Goal: Task Accomplishment & Management: Use online tool/utility

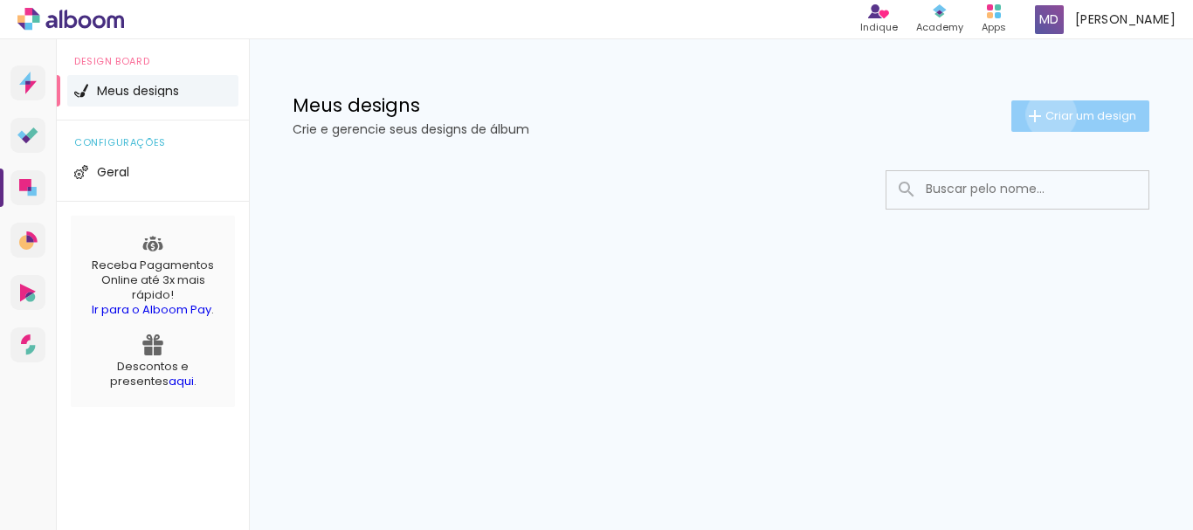
click at [1048, 114] on span "Criar um design" at bounding box center [1091, 115] width 91 height 11
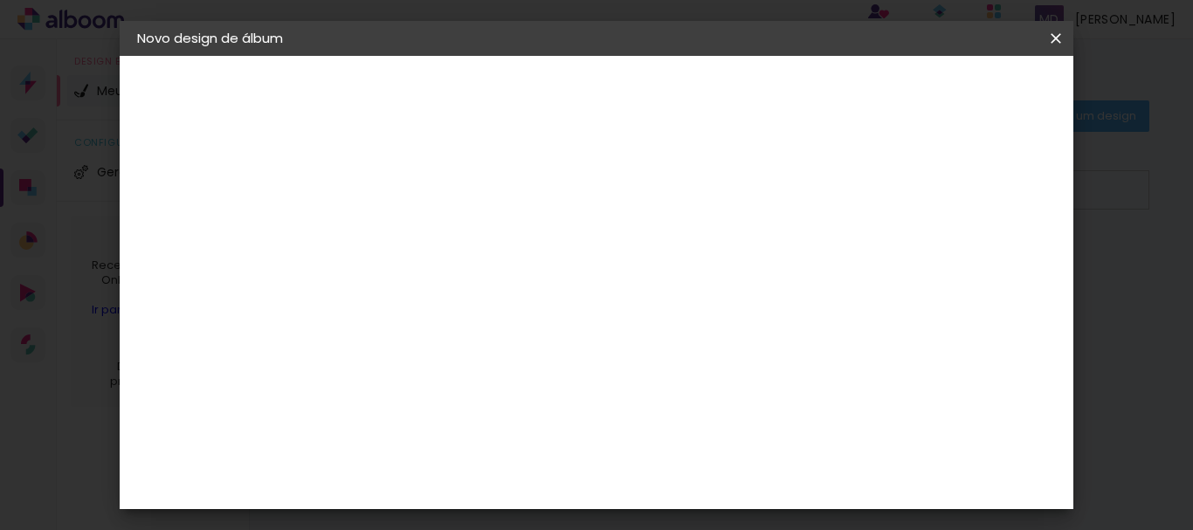
click at [423, 238] on input at bounding box center [423, 234] width 0 height 27
click at [423, 233] on input "80 anos de [PERSON_NAME]" at bounding box center [423, 234] width 0 height 27
type input "80 anos de [PERSON_NAME]"
type paper-input "80 anos de [PERSON_NAME]"
click at [0, 0] on slot "Avançar" at bounding box center [0, 0] width 0 height 0
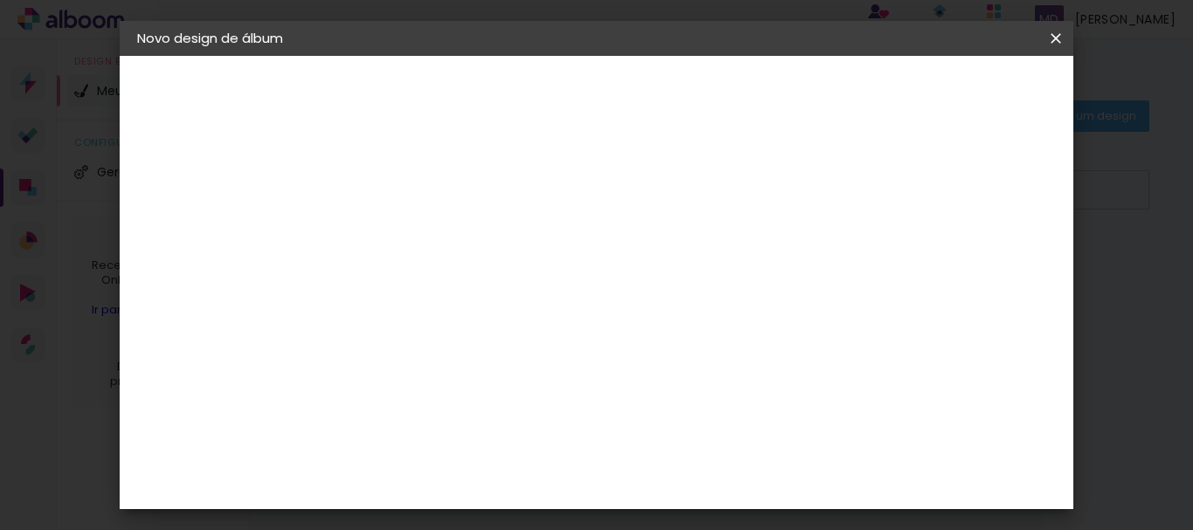
scroll to position [2534, 0]
click at [420, 519] on div "Loja das Fotos" at bounding box center [430, 540] width 38 height 42
click at [0, 0] on slot "Avançar" at bounding box center [0, 0] width 0 height 0
click at [512, 294] on iron-icon at bounding box center [501, 304] width 21 height 21
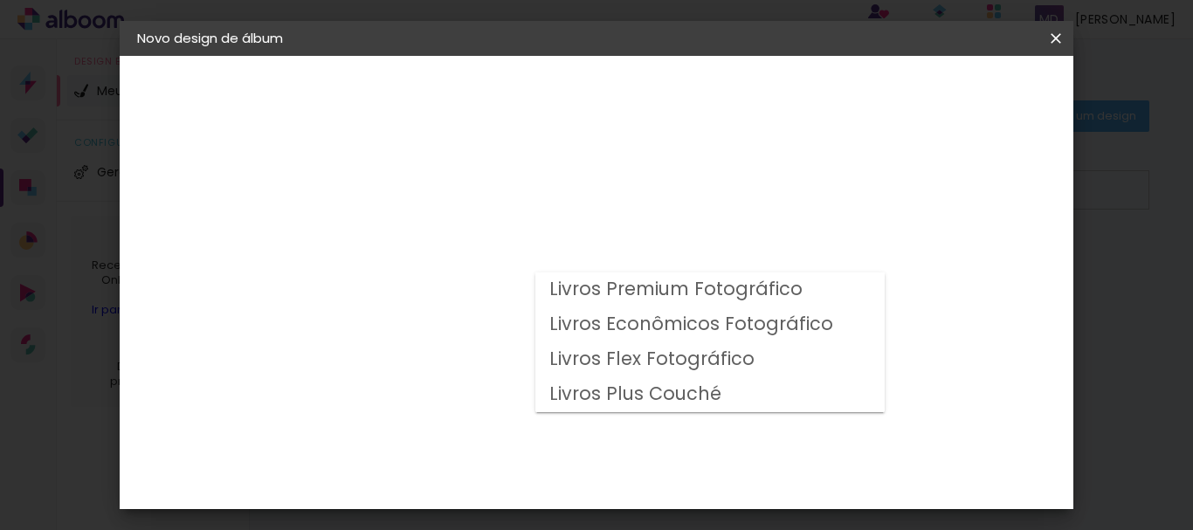
click at [0, 0] on slot "Livros Premium Fotográfico" at bounding box center [0, 0] width 0 height 0
type input "Livros Premium Fotográfico"
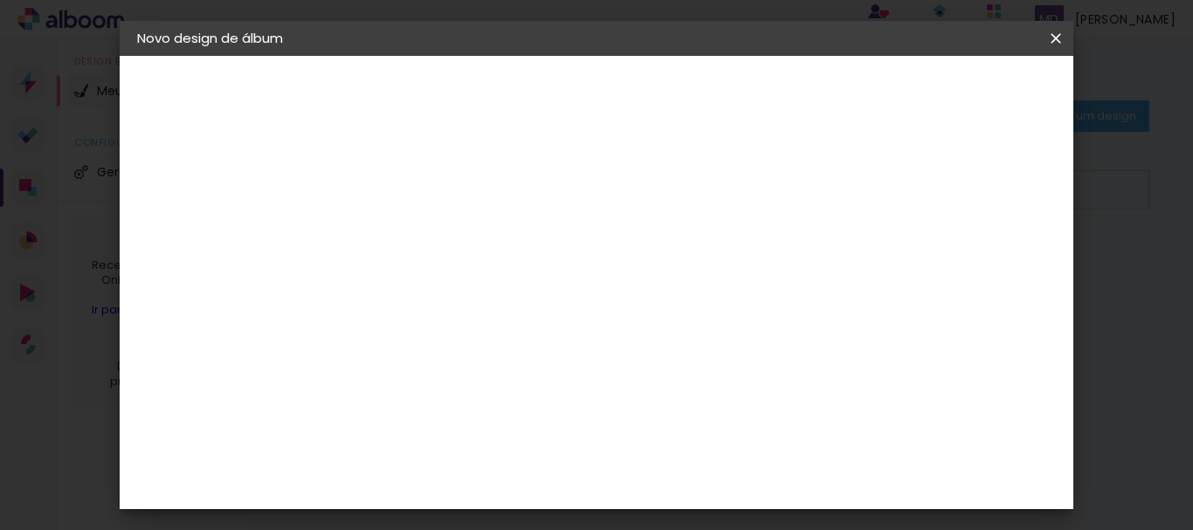
scroll to position [87, 0]
click at [541, 331] on span "20 × 30" at bounding box center [500, 335] width 81 height 36
click at [0, 0] on slot "Avançar" at bounding box center [0, 0] width 0 height 0
click at [678, 189] on div at bounding box center [670, 189] width 16 height 16
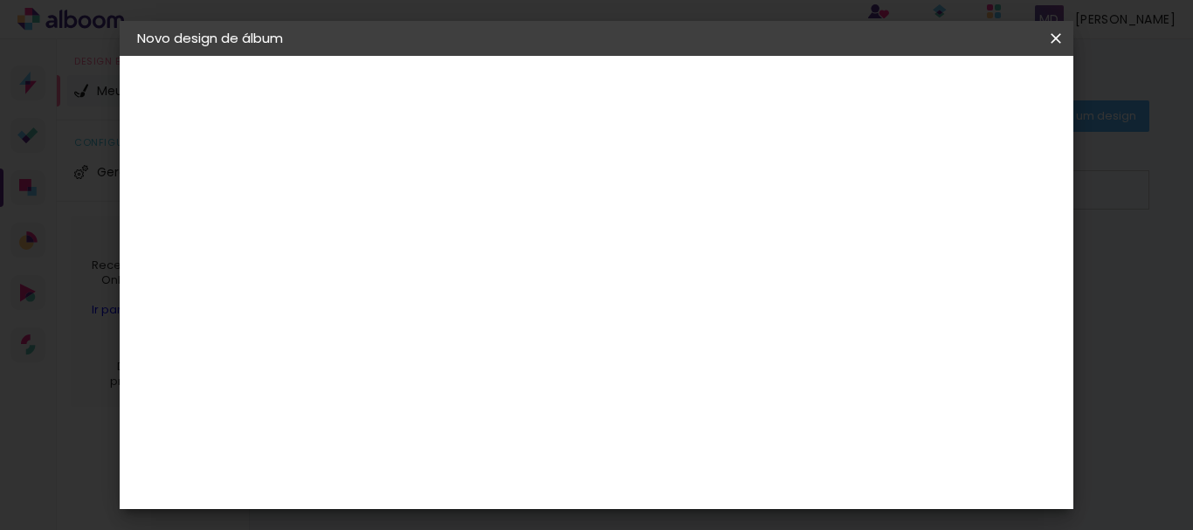
type paper-checkbox "on"
click at [777, 93] on span "Iniciar design" at bounding box center [750, 98] width 54 height 24
